Goal: Check status

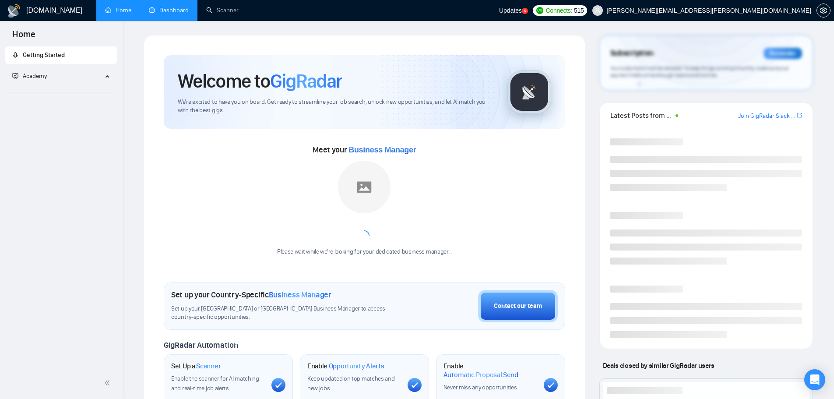
click at [176, 13] on link "Dashboard" at bounding box center [169, 10] width 40 height 7
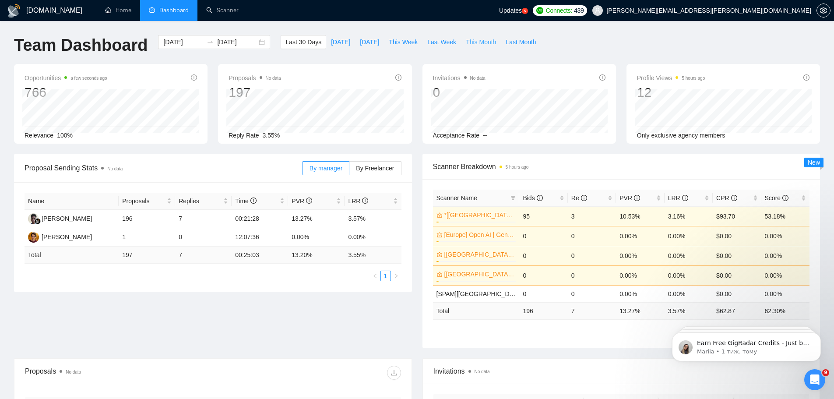
click at [467, 40] on span "This Month" at bounding box center [481, 42] width 30 height 10
type input "[DATE]"
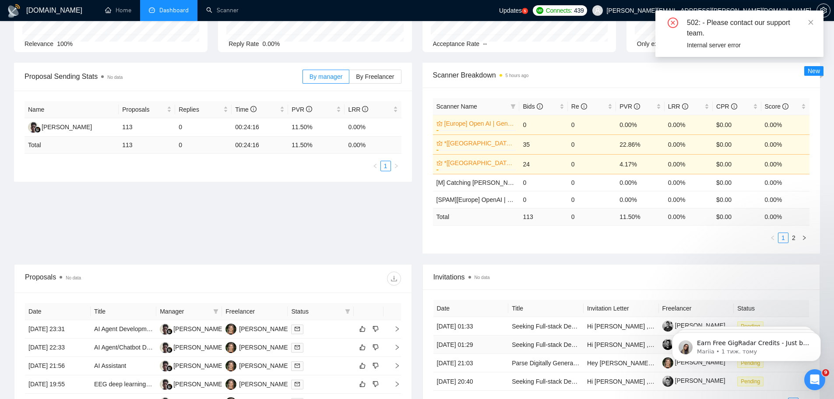
scroll to position [164, 0]
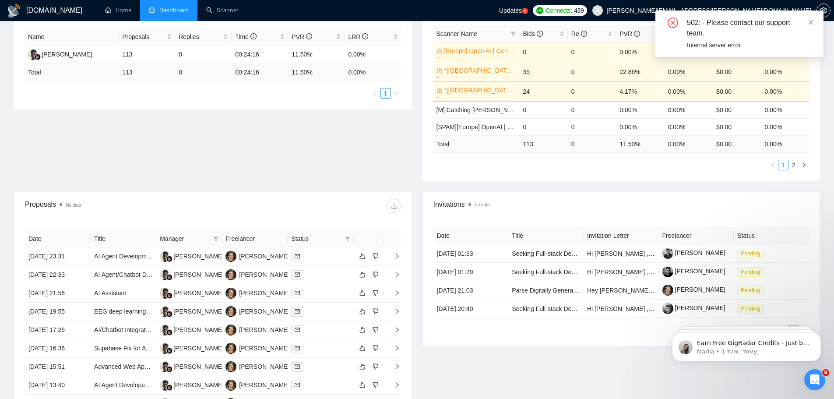
click at [814, 378] on icon "Відкрити програму для спілкування Intercom" at bounding box center [815, 380] width 14 height 14
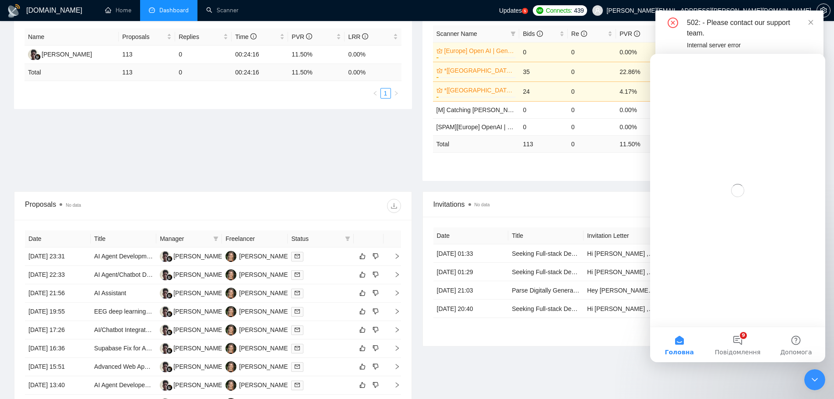
scroll to position [0, 0]
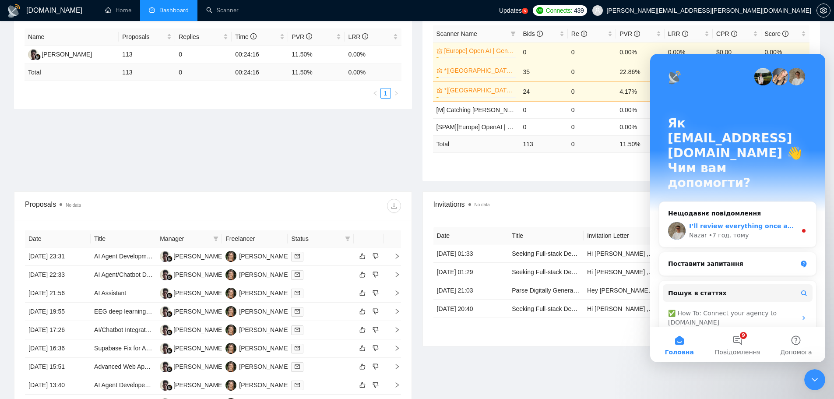
click at [764, 231] on div "Nazar • 7 год. тому" at bounding box center [743, 235] width 108 height 9
